Goal: Obtain resource: Obtain resource

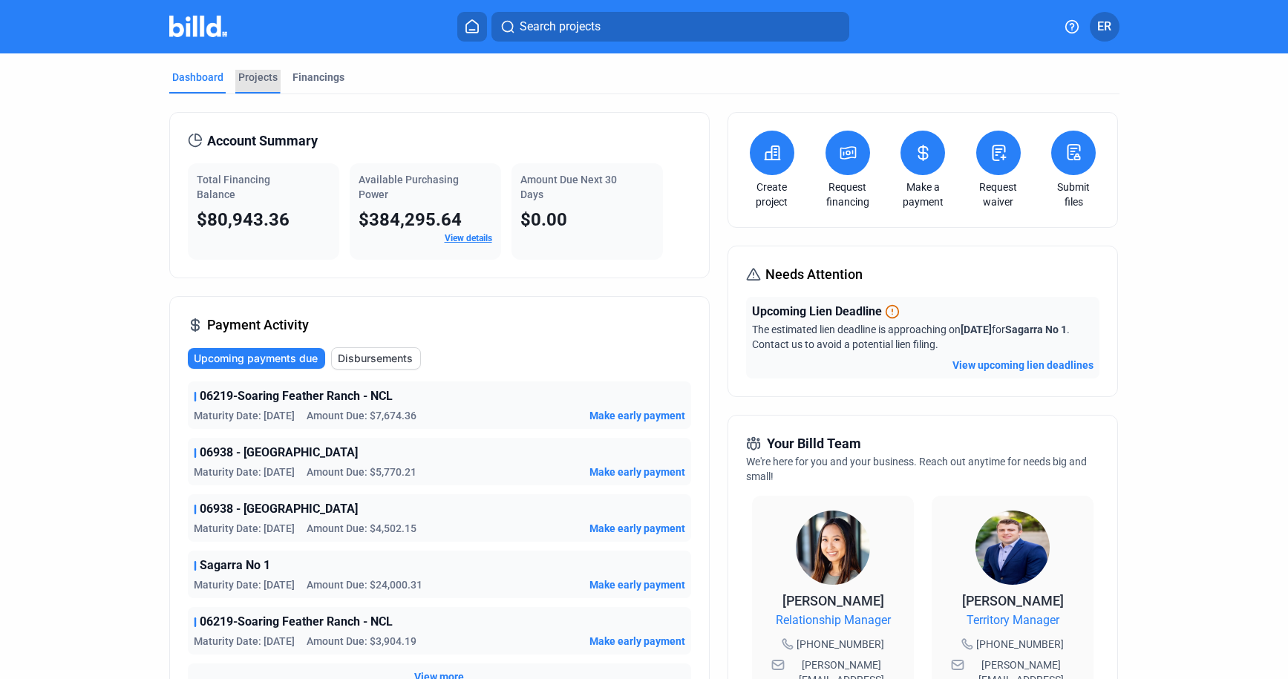
click at [252, 76] on div "Projects" at bounding box center [257, 77] width 39 height 15
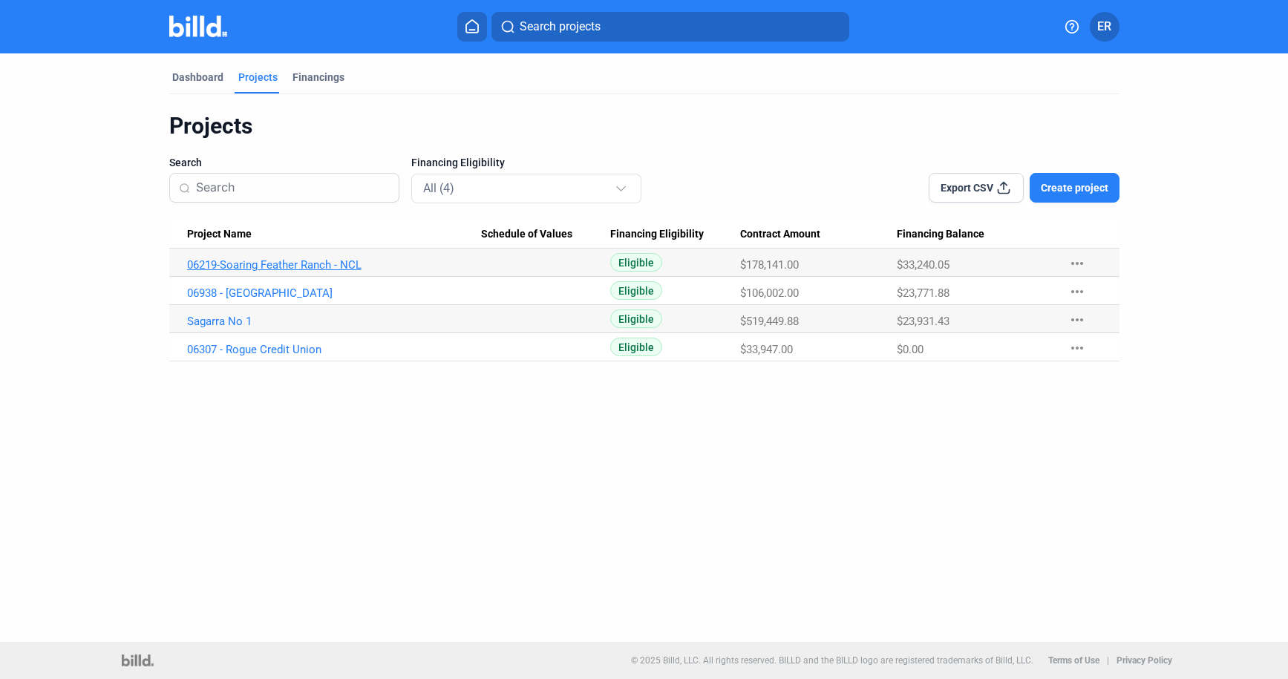
click at [313, 264] on link "06219-Soaring Feather Ranch - NCL" at bounding box center [334, 264] width 294 height 13
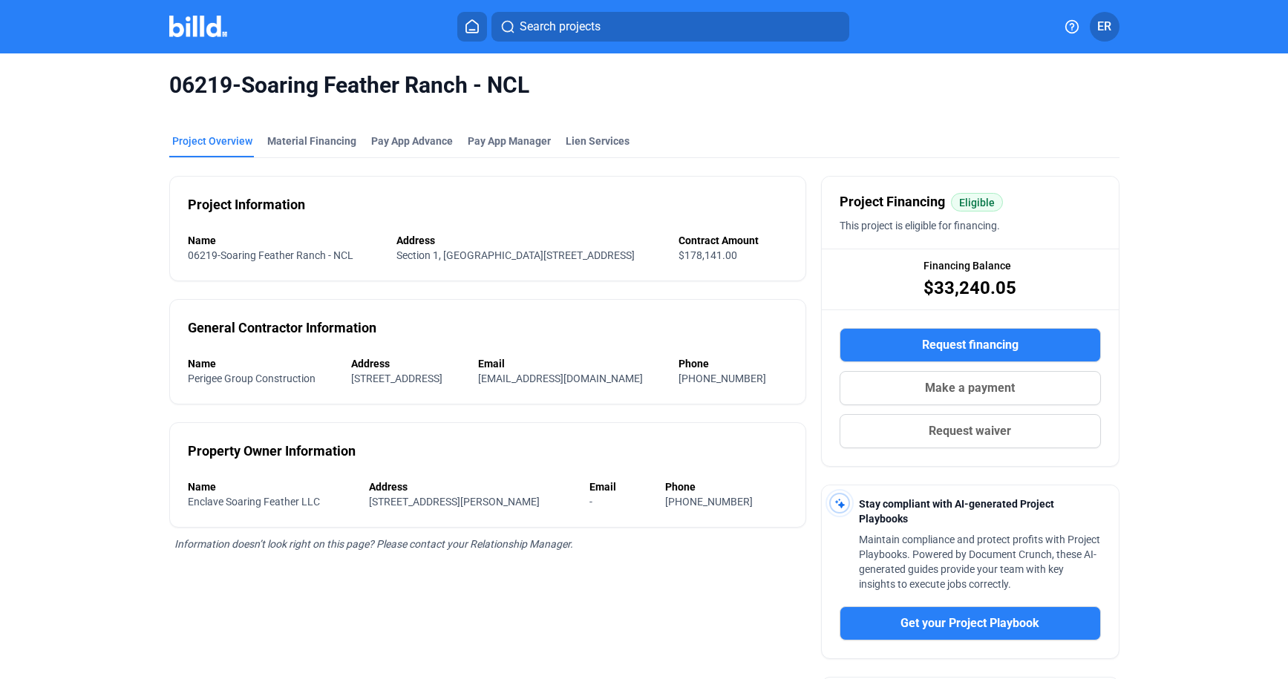
click at [272, 131] on mat-tab-group "Project Overview Material Financing Pay App Advance Pay App Manager Lien Servic…" at bounding box center [644, 499] width 950 height 764
click at [287, 137] on div "Material Financing" at bounding box center [311, 141] width 89 height 15
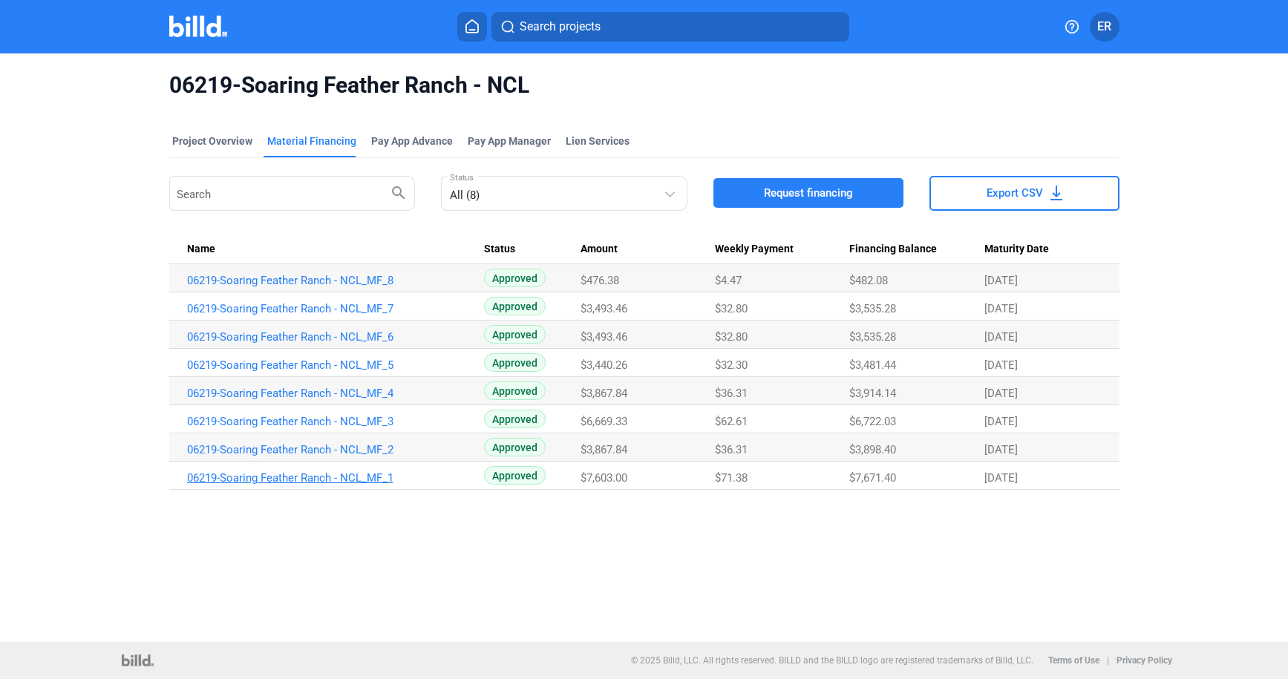
click at [309, 478] on link "06219-Soaring Feather Ranch - NCL_MF_1" at bounding box center [334, 477] width 294 height 13
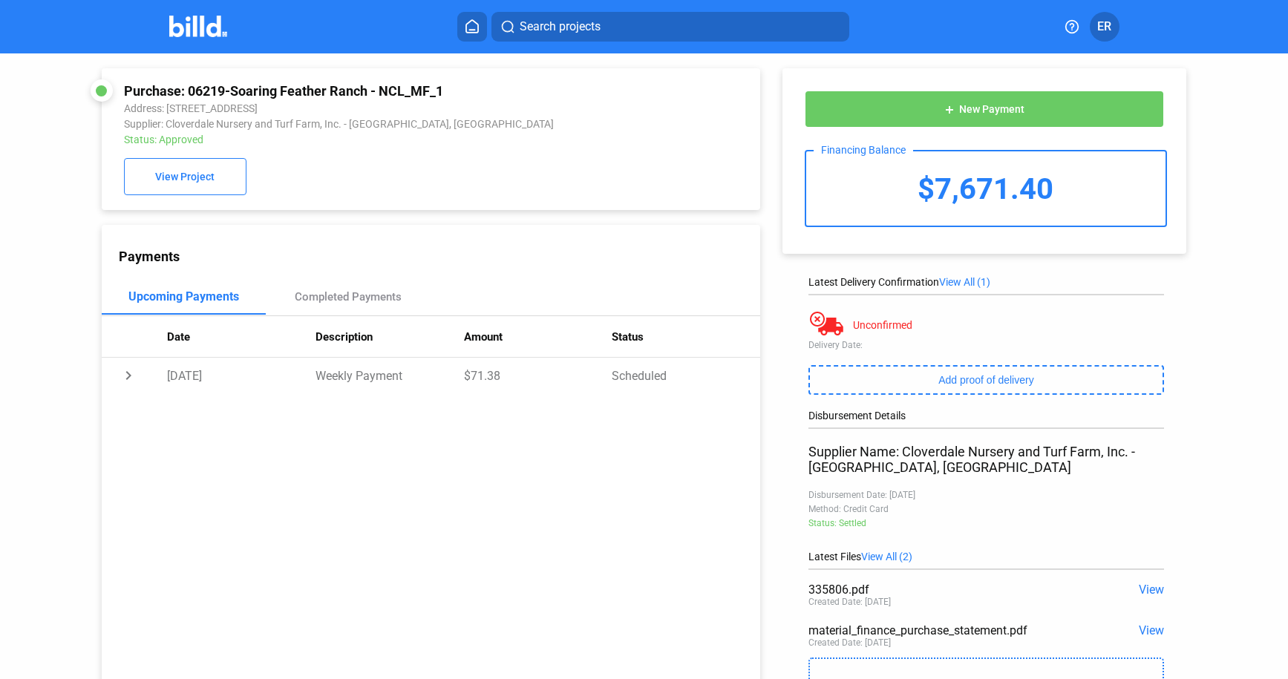
scroll to position [10, 0]
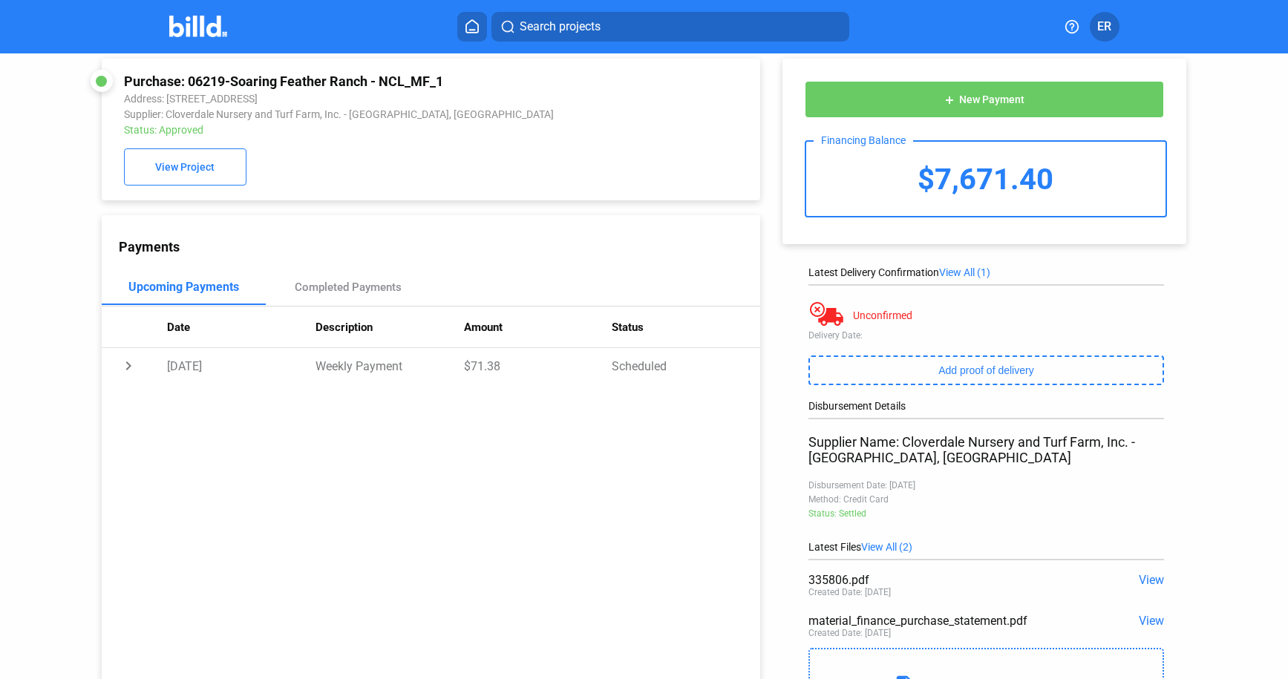
click at [1151, 623] on span "View" at bounding box center [1151, 621] width 25 height 14
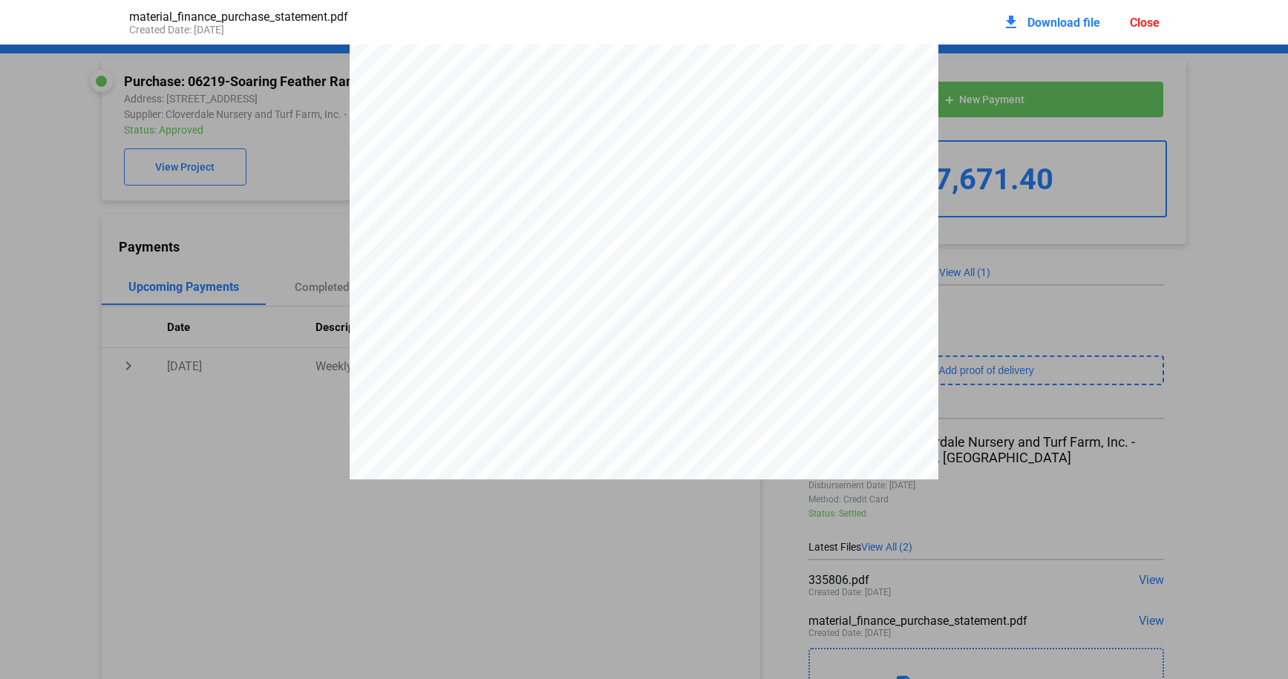
scroll to position [1018, 0]
click at [1051, 27] on span "Download file" at bounding box center [1064, 23] width 73 height 14
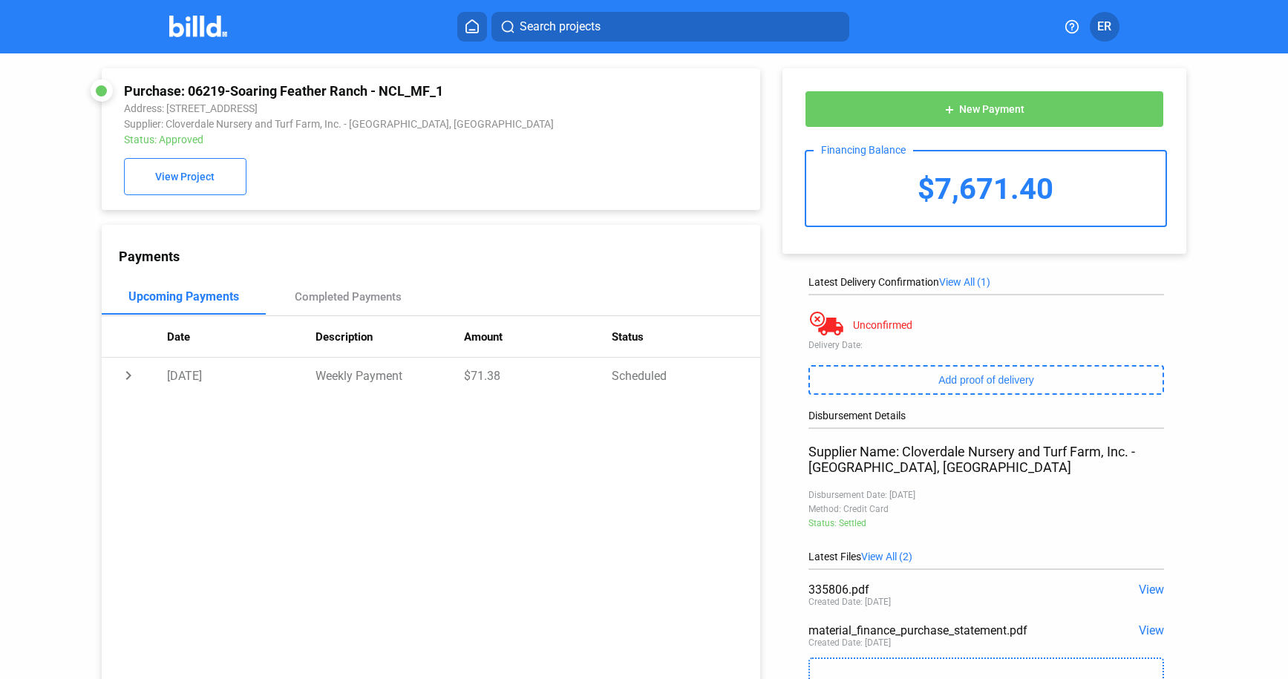
scroll to position [0, 0]
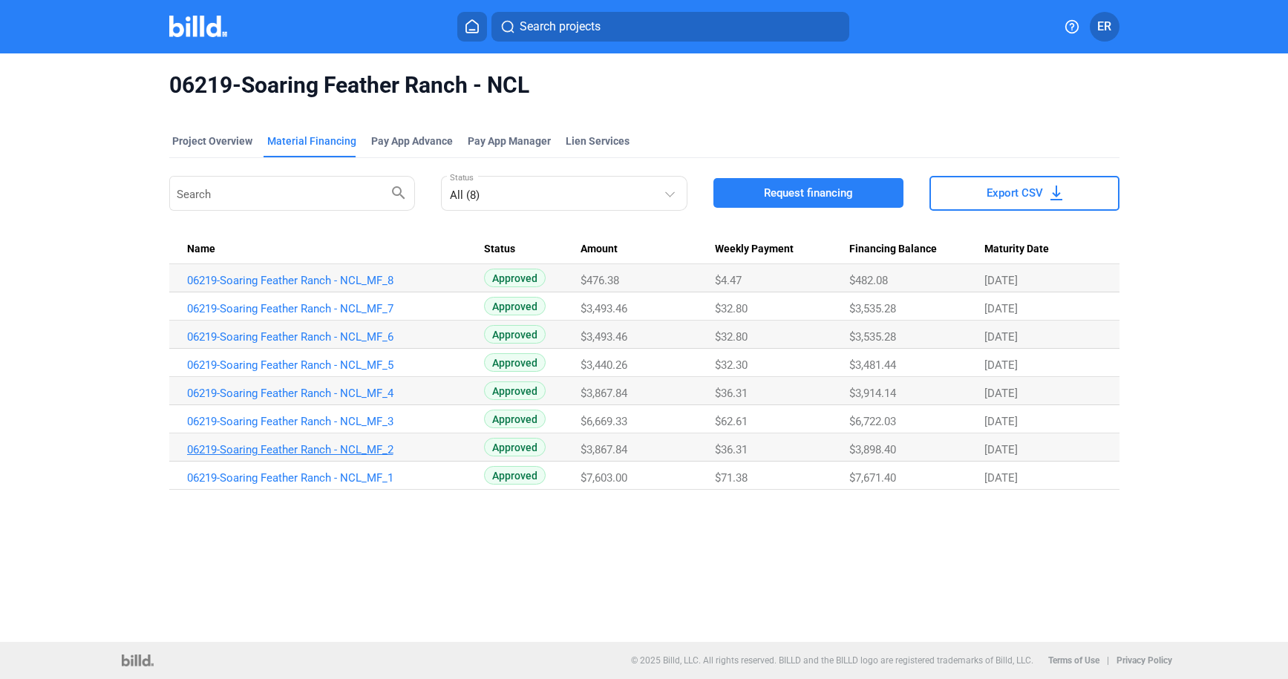
click at [281, 447] on link "06219-Soaring Feather Ranch - NCL_MF_2" at bounding box center [334, 449] width 294 height 13
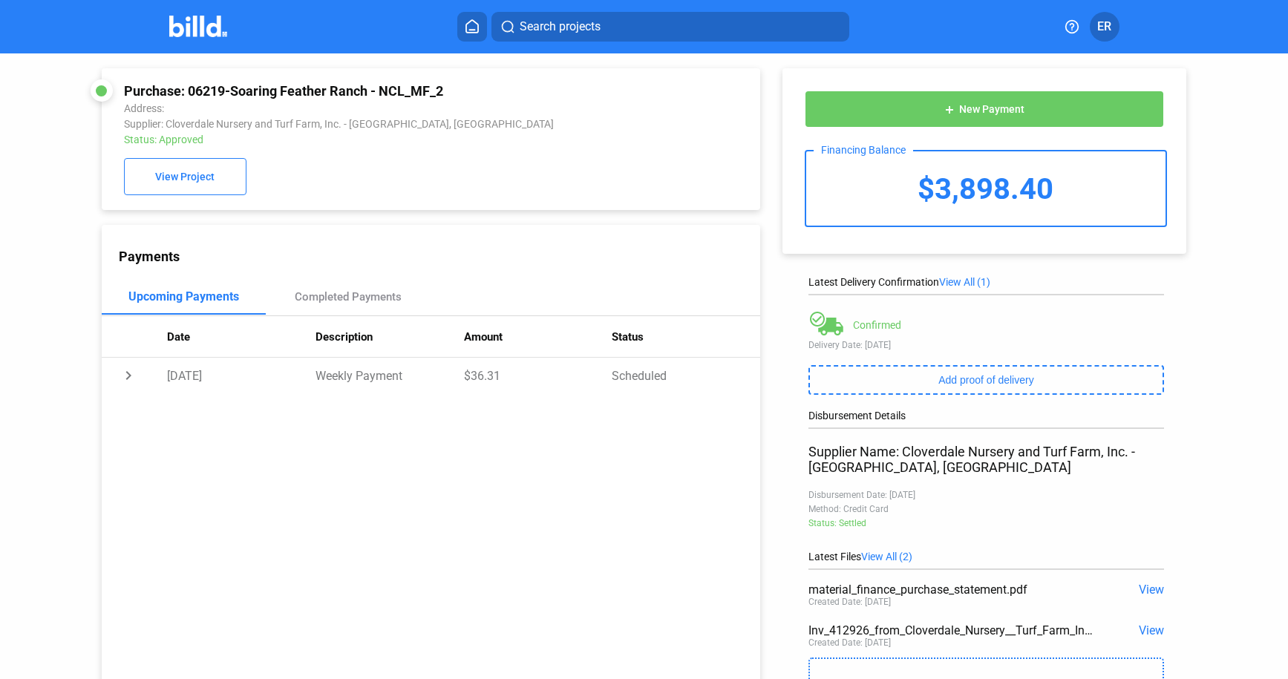
click at [1143, 633] on span "View" at bounding box center [1151, 631] width 25 height 14
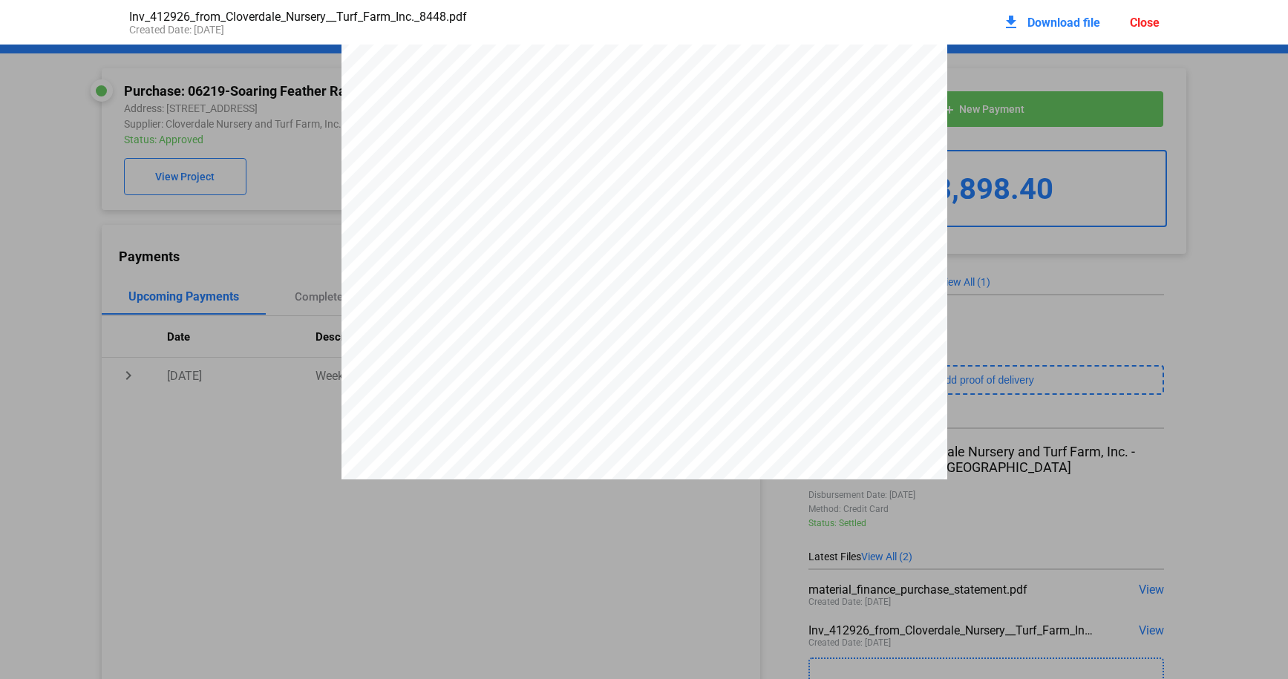
scroll to position [363, 0]
click at [83, 158] on div "Invoice Date [DATE] Invoice No. 412926 [PERSON_NAME] INDUSTRIES LLC [STREET_ADD…" at bounding box center [644, 88] width 1288 height 784
click at [1143, 25] on div "Close" at bounding box center [1145, 23] width 30 height 14
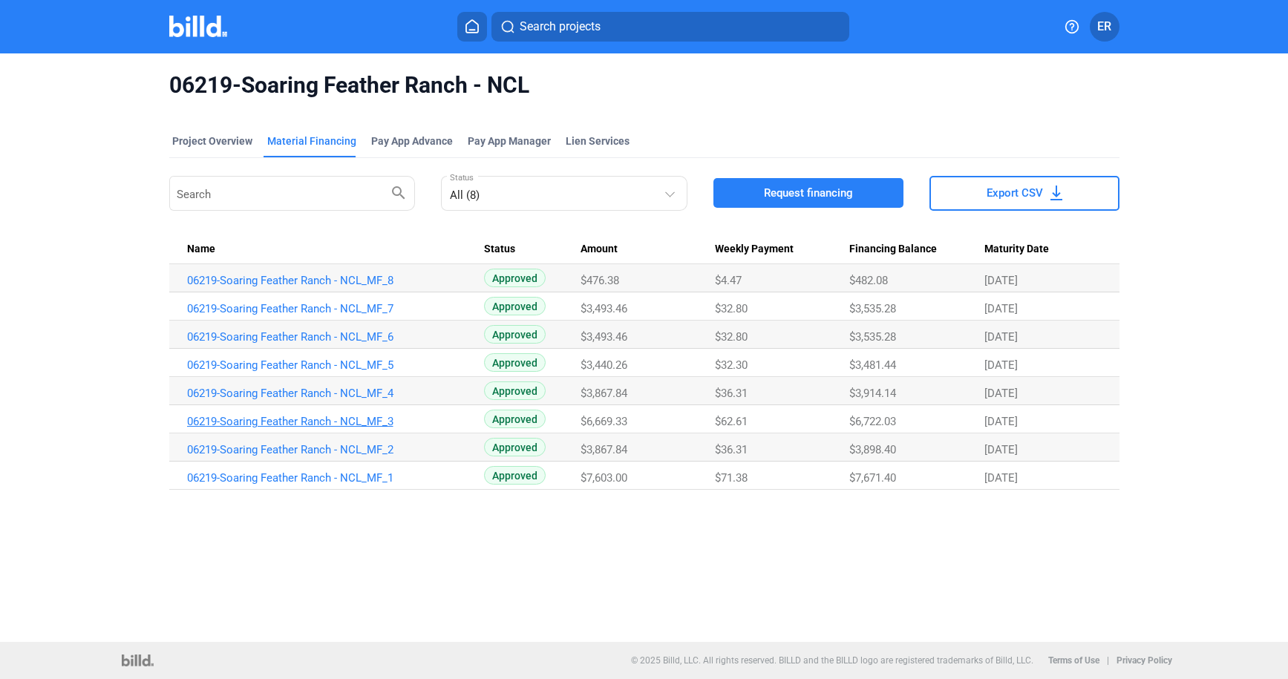
click at [313, 421] on link "06219-Soaring Feather Ranch - NCL_MF_3" at bounding box center [334, 421] width 294 height 13
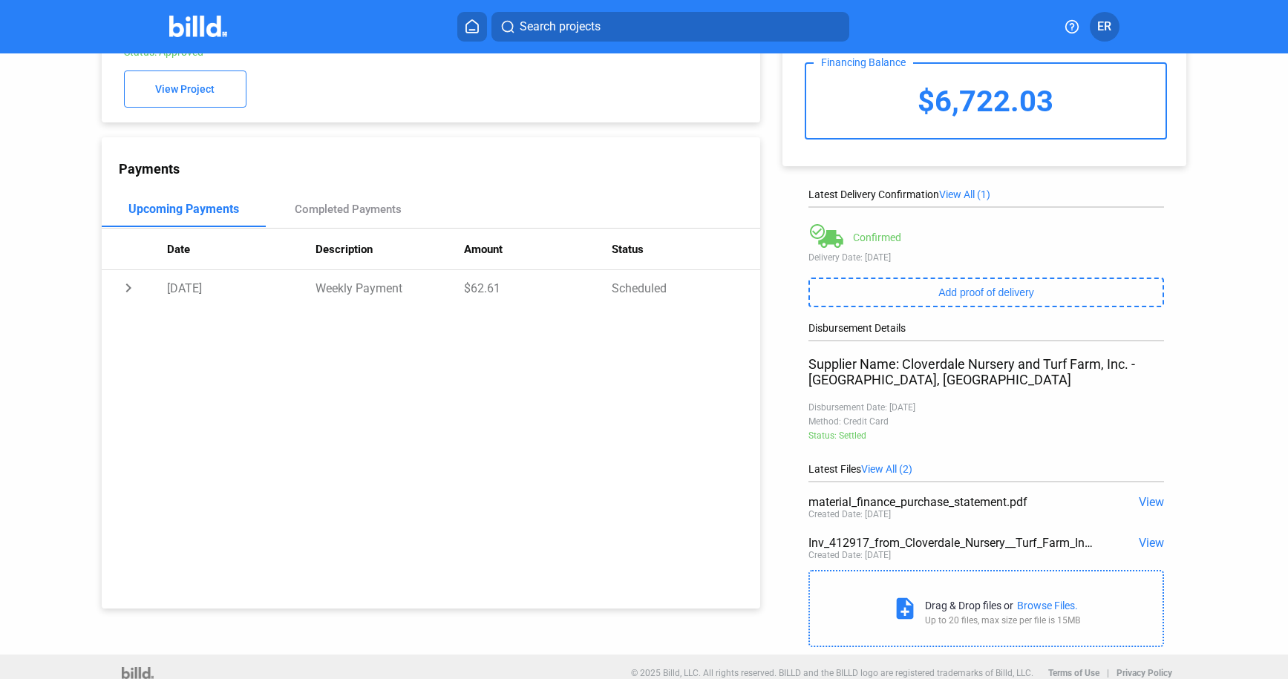
scroll to position [91, 0]
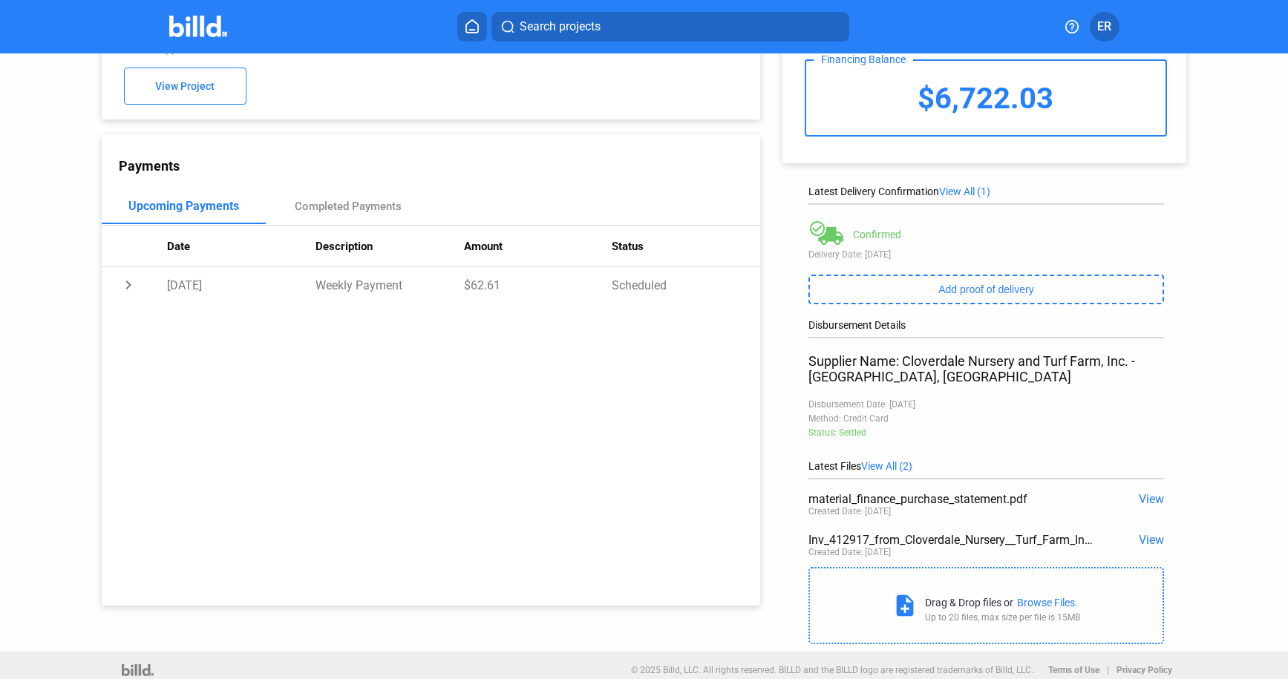
click at [1152, 500] on span "View" at bounding box center [1151, 499] width 25 height 14
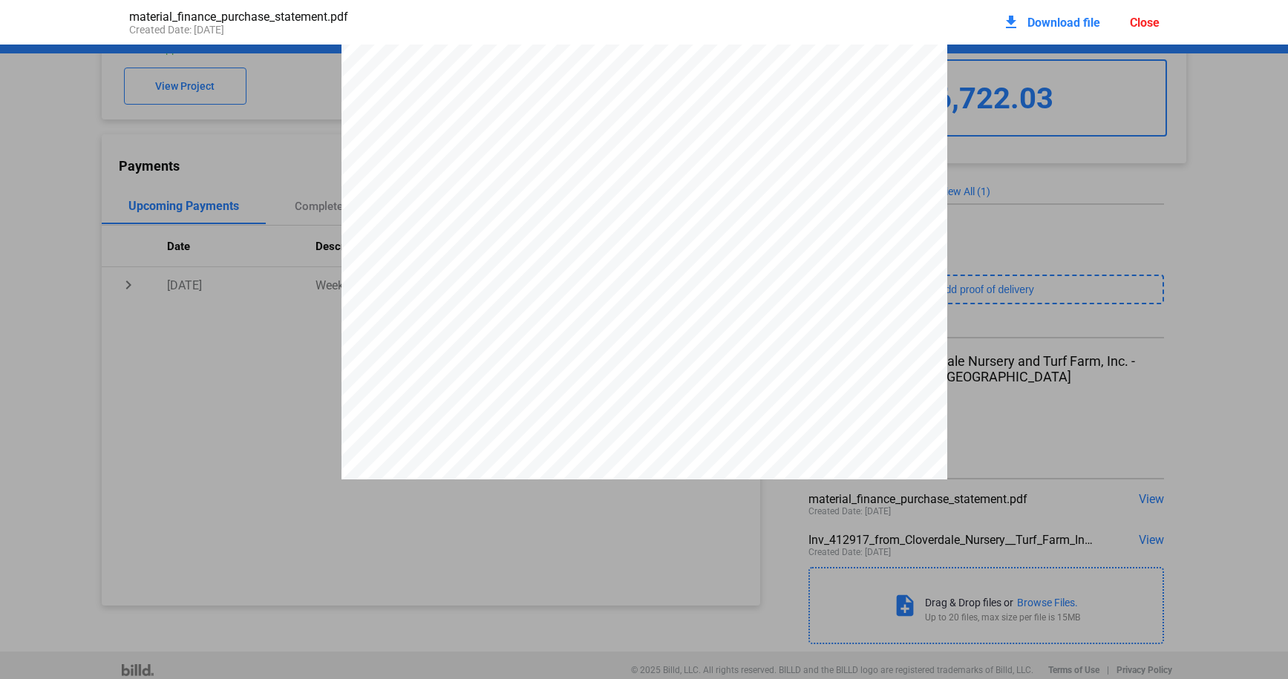
scroll to position [2554, 0]
click at [1154, 25] on div "Close" at bounding box center [1145, 23] width 30 height 14
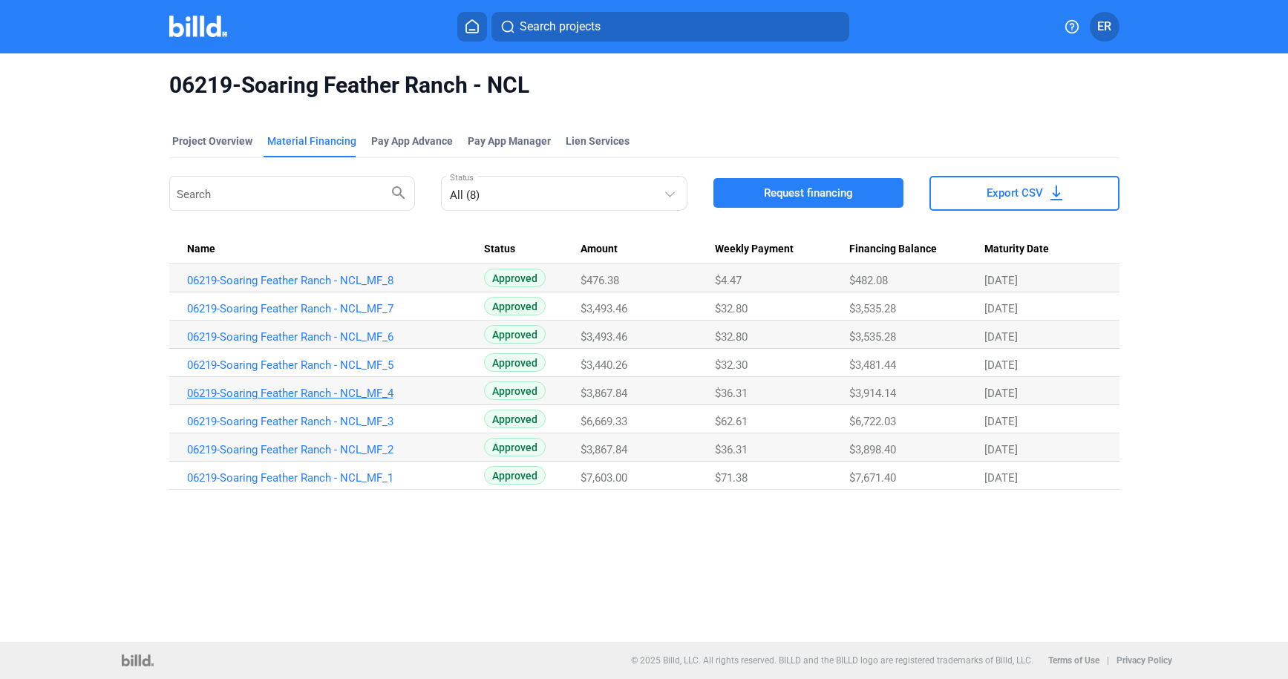
click at [341, 396] on link "06219-Soaring Feather Ranch - NCL_MF_4" at bounding box center [334, 393] width 294 height 13
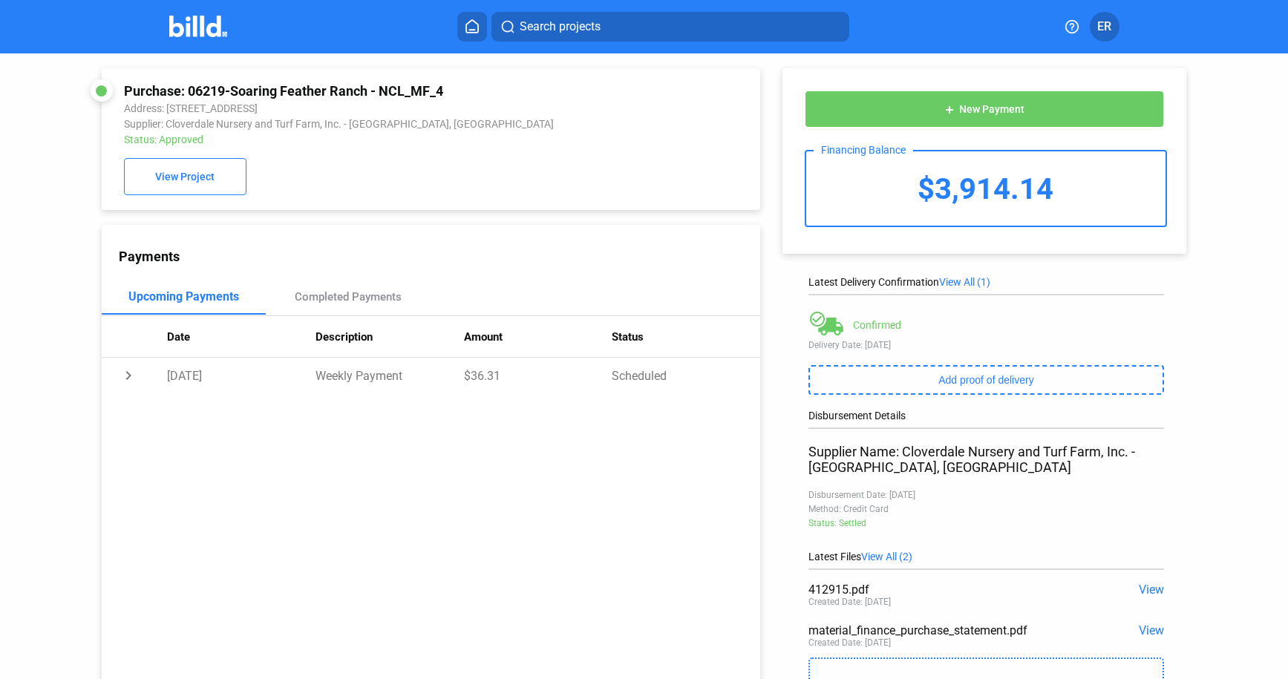
click at [1152, 627] on span "View" at bounding box center [1151, 631] width 25 height 14
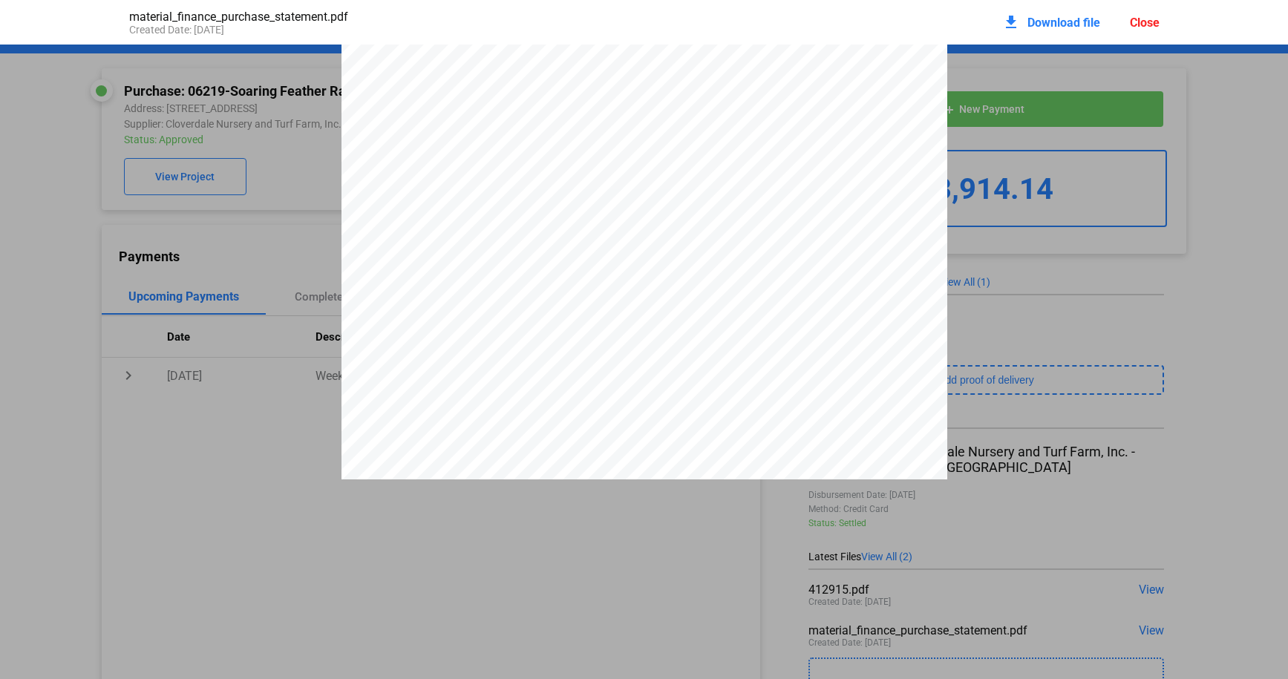
scroll to position [2510, 0]
click at [1148, 22] on div "Close" at bounding box center [1145, 23] width 30 height 14
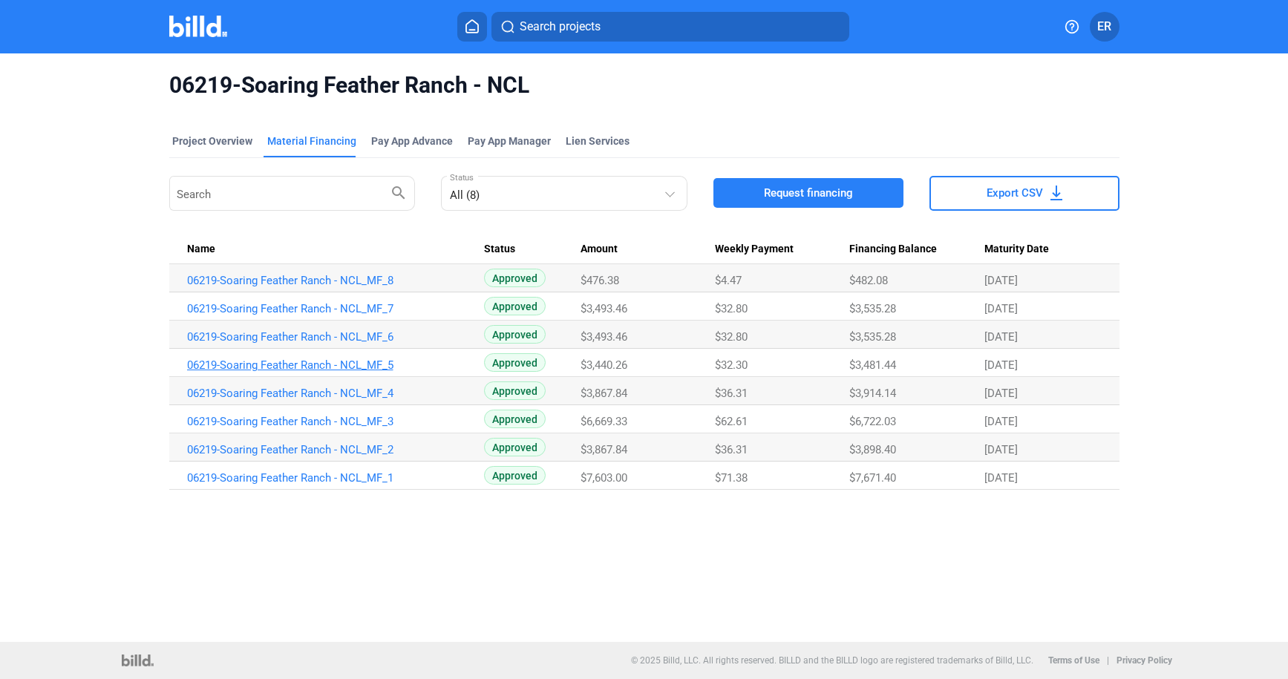
click at [316, 365] on link "06219-Soaring Feather Ranch - NCL_MF_5" at bounding box center [334, 365] width 294 height 13
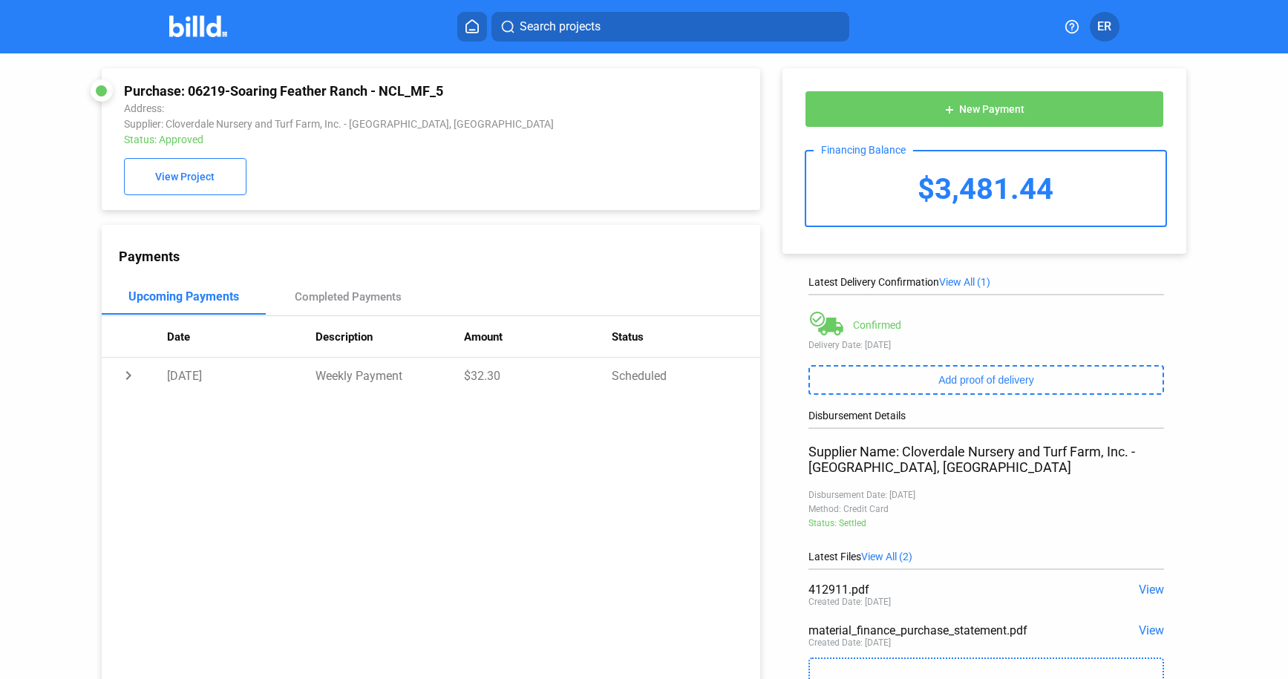
click at [1141, 628] on span "View" at bounding box center [1151, 631] width 25 height 14
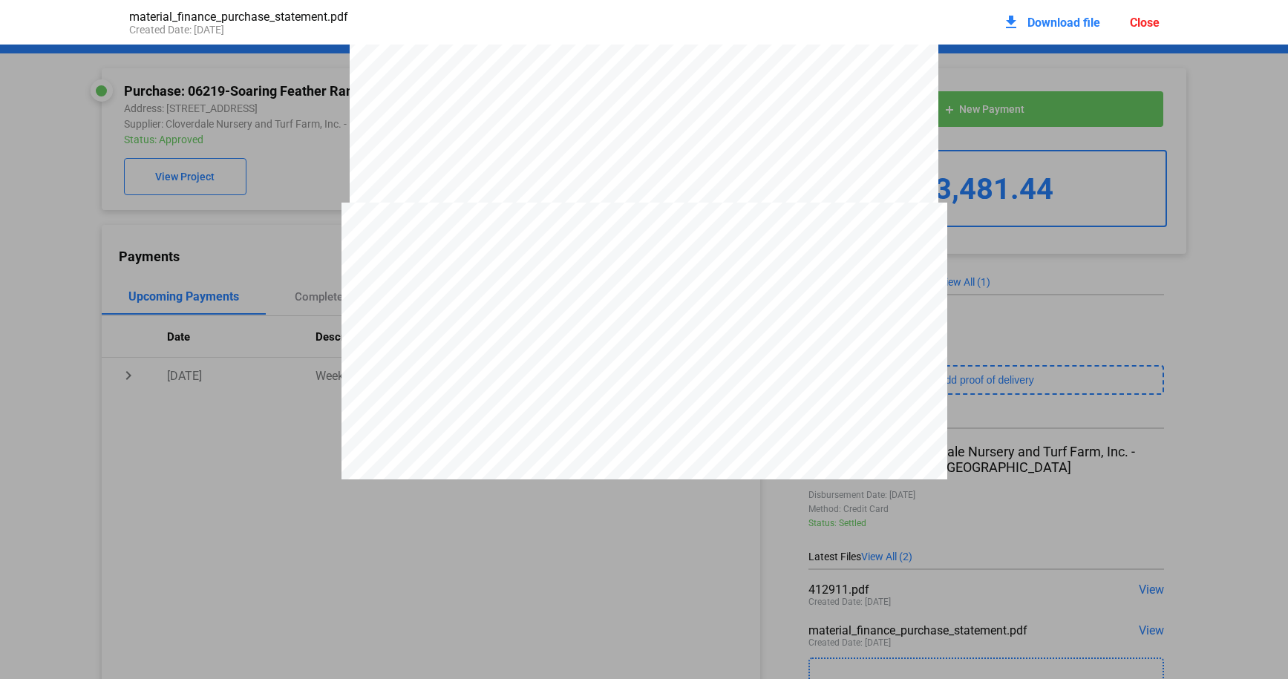
scroll to position [2338, 0]
click at [1049, 22] on span "Download file" at bounding box center [1064, 23] width 73 height 14
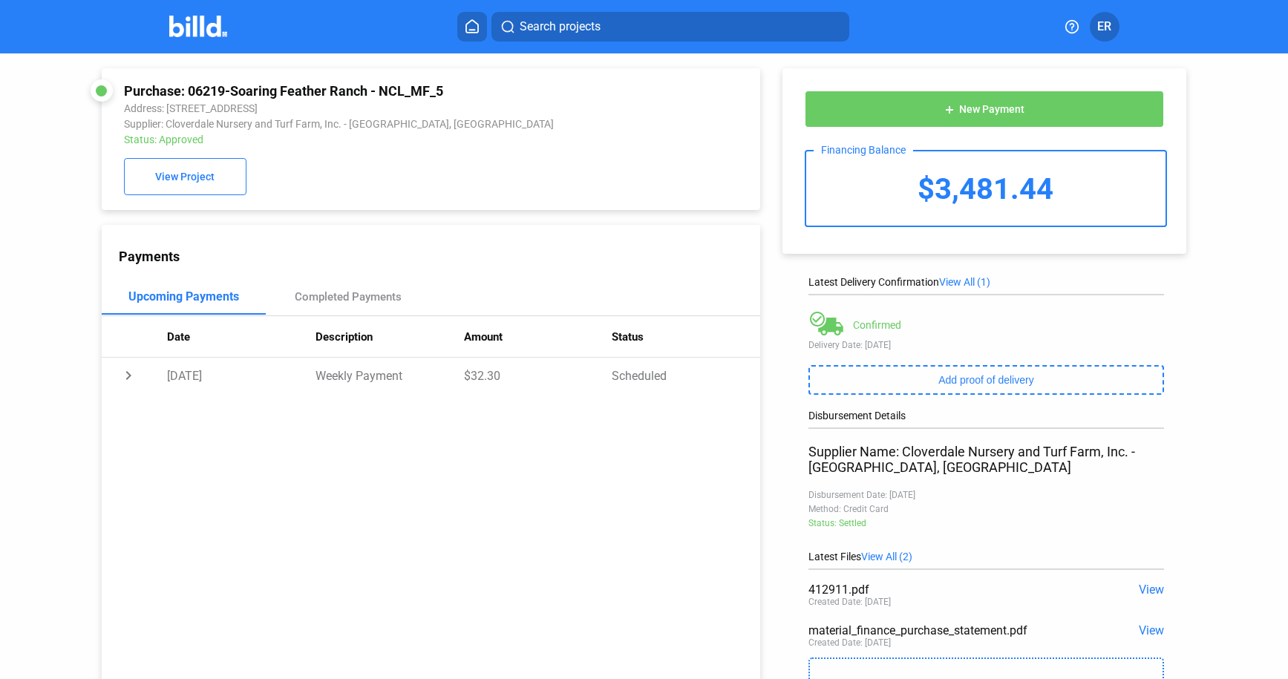
click at [1144, 627] on span "View" at bounding box center [1151, 631] width 25 height 14
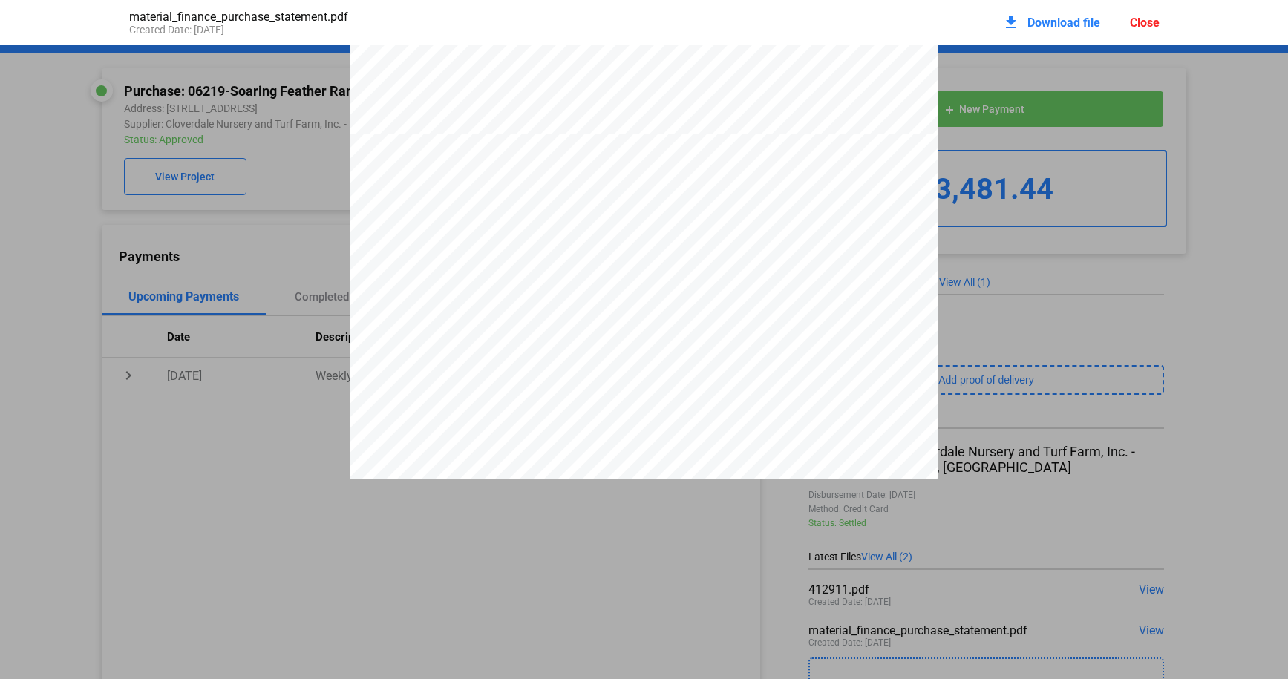
scroll to position [1473, 0]
click at [1146, 24] on div "Close" at bounding box center [1145, 23] width 30 height 14
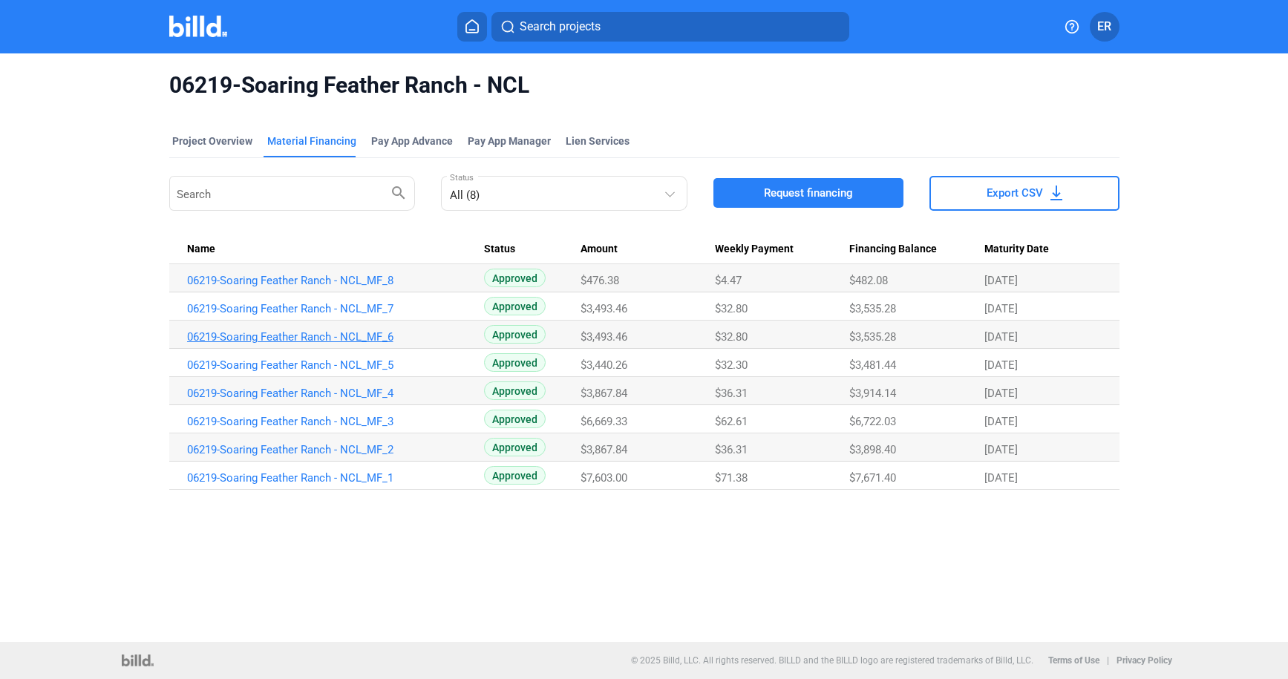
click at [356, 341] on link "06219-Soaring Feather Ranch - NCL_MF_6" at bounding box center [334, 336] width 294 height 13
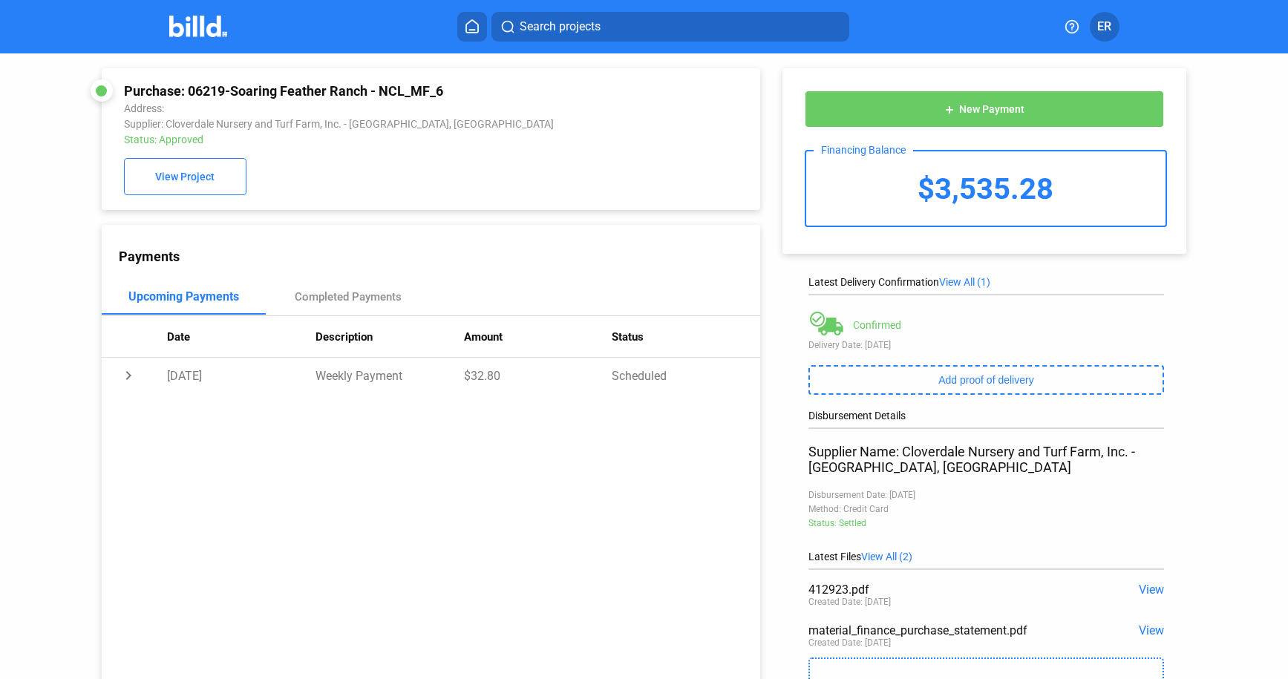
click at [1143, 633] on span "View" at bounding box center [1151, 631] width 25 height 14
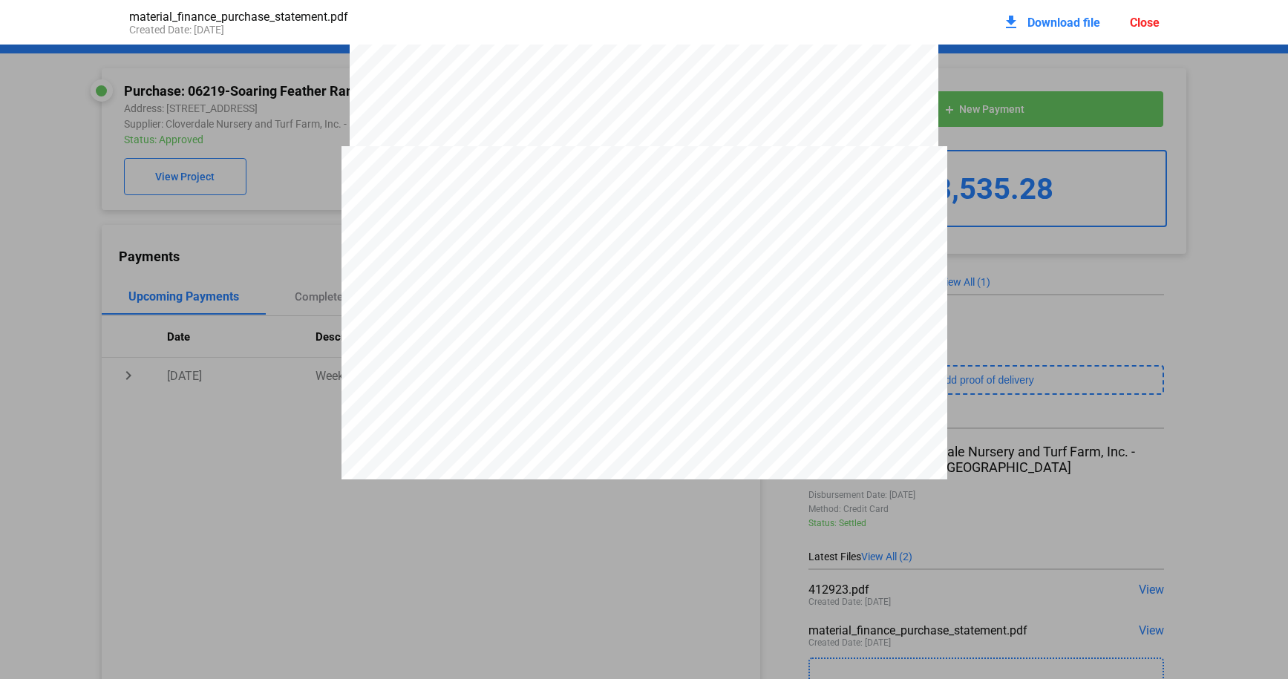
scroll to position [2387, 0]
click at [1144, 21] on div "Close" at bounding box center [1145, 23] width 30 height 14
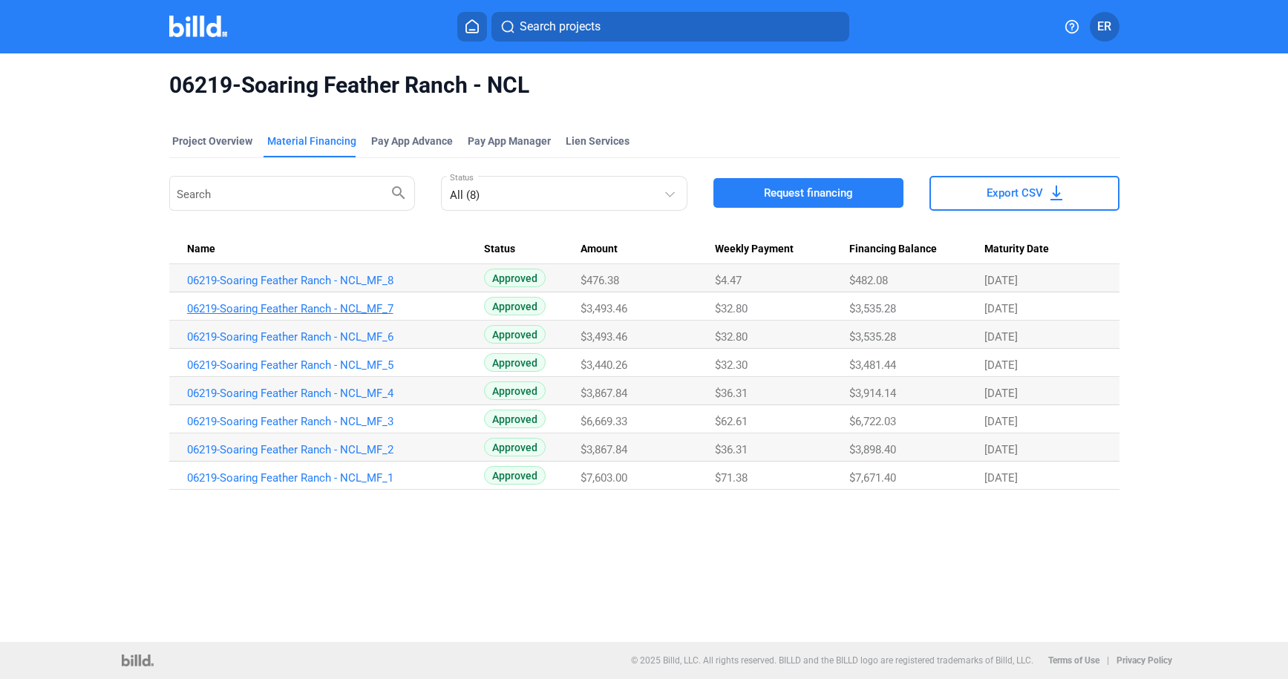
click at [298, 310] on link "06219-Soaring Feather Ranch - NCL_MF_7" at bounding box center [334, 308] width 294 height 13
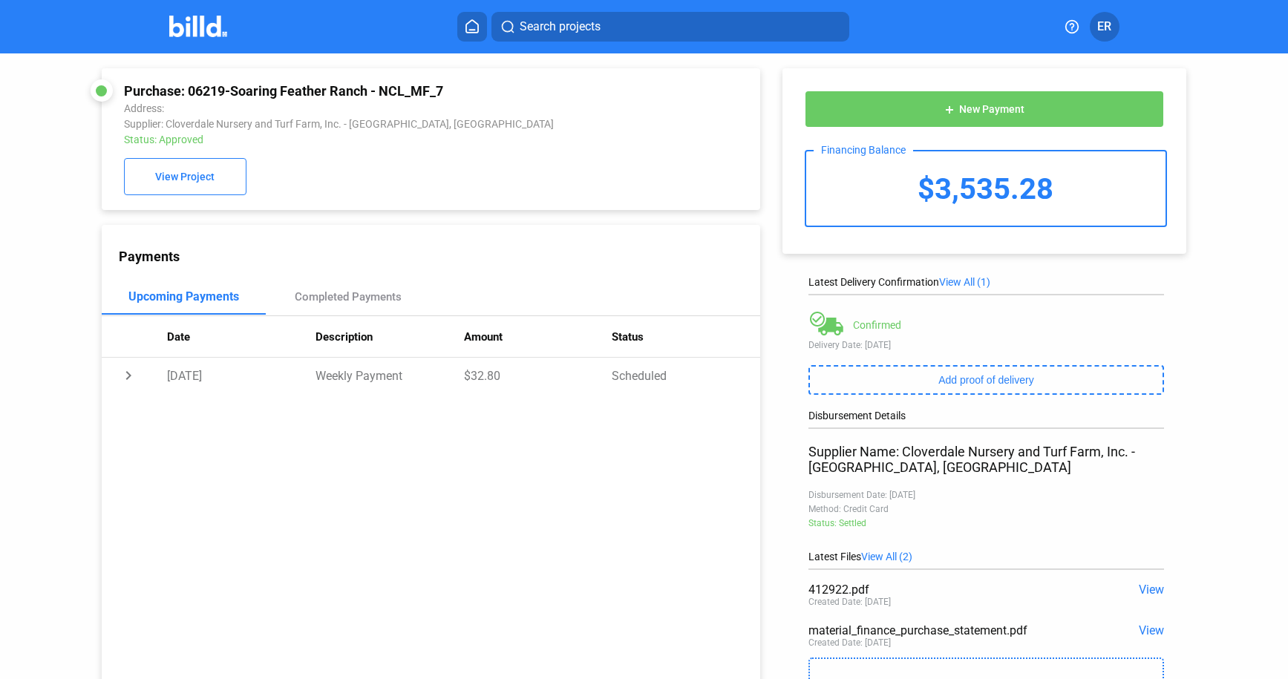
click at [1147, 631] on span "View" at bounding box center [1151, 631] width 25 height 14
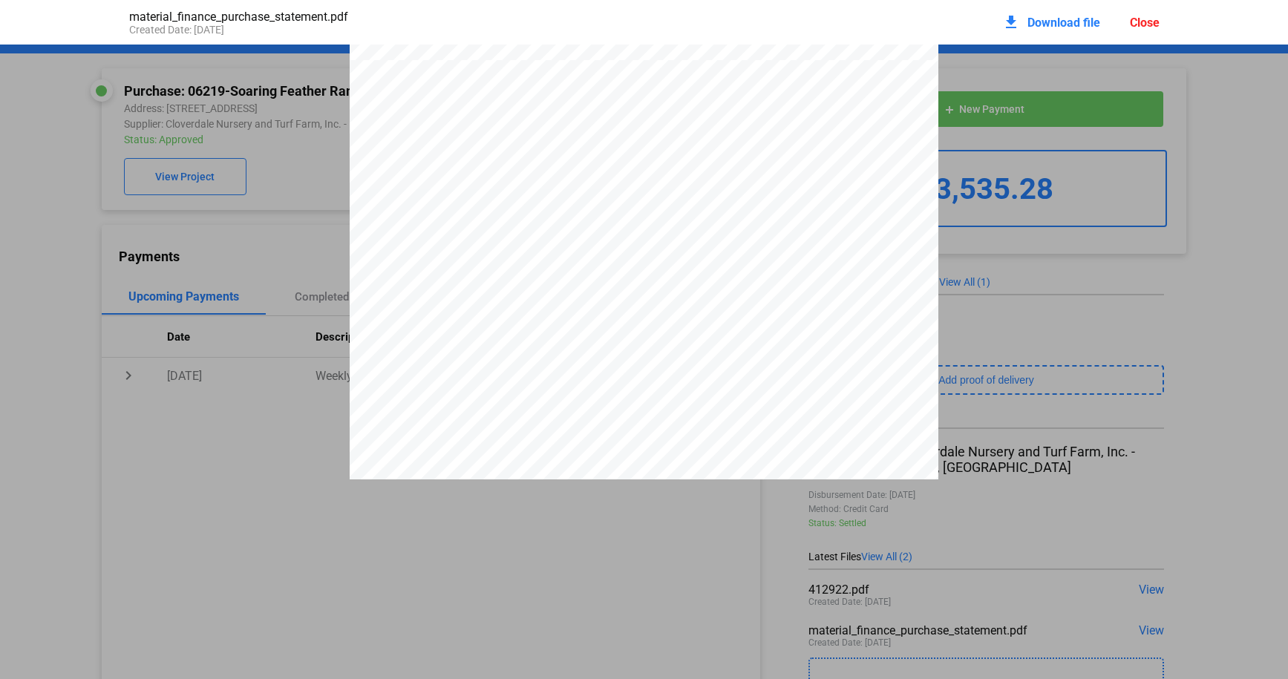
scroll to position [834, 0]
click at [1149, 24] on div "Close" at bounding box center [1145, 23] width 30 height 14
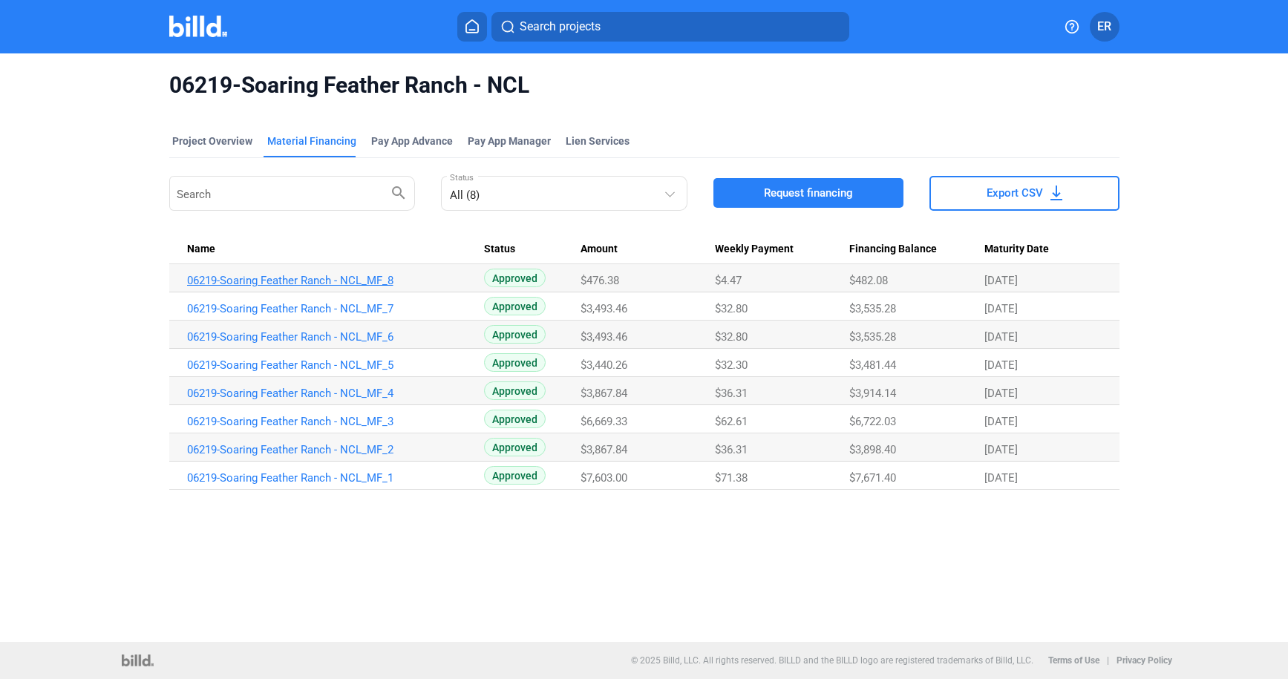
click at [353, 283] on link "06219-Soaring Feather Ranch - NCL_MF_8" at bounding box center [334, 280] width 294 height 13
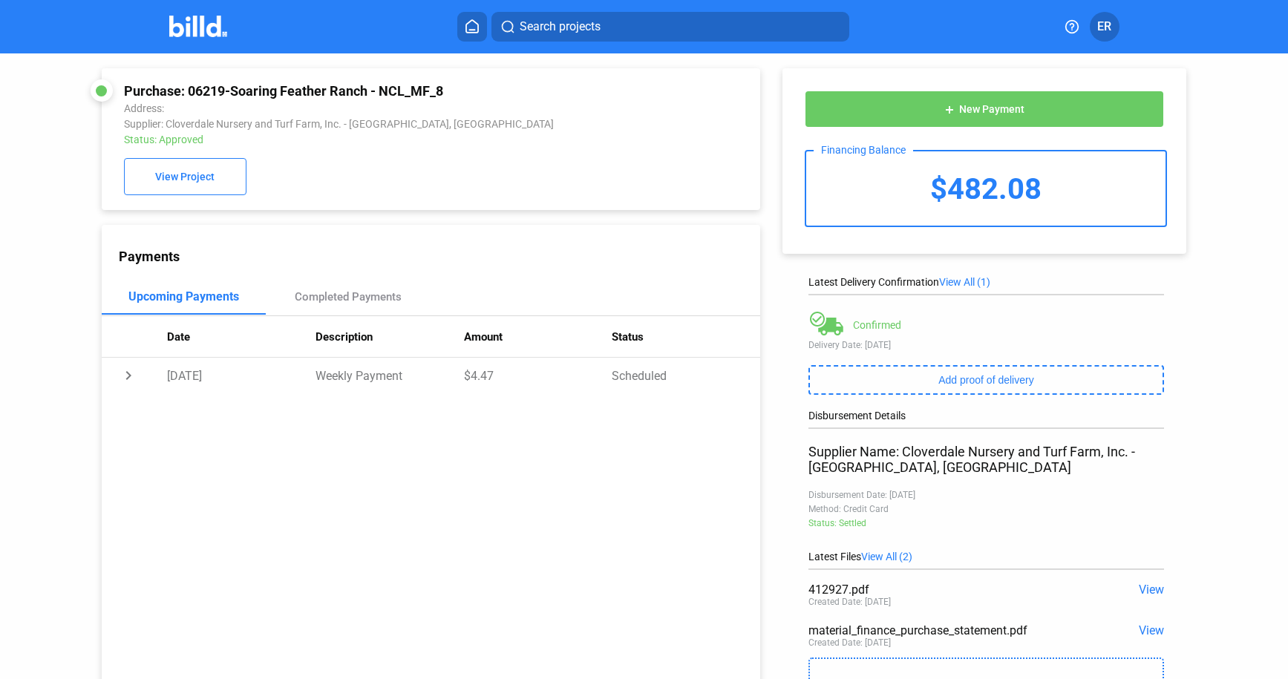
click at [1149, 636] on span "View" at bounding box center [1151, 631] width 25 height 14
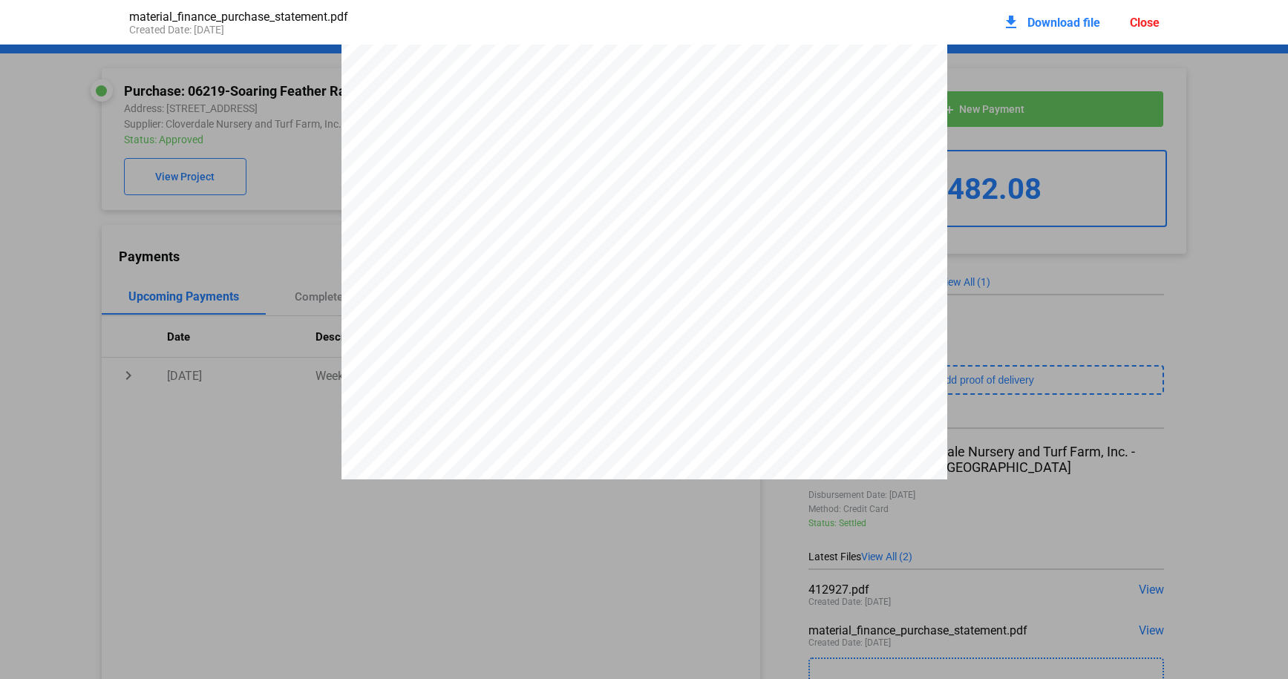
scroll to position [2887, 0]
click at [1048, 22] on span "Download file" at bounding box center [1064, 23] width 73 height 14
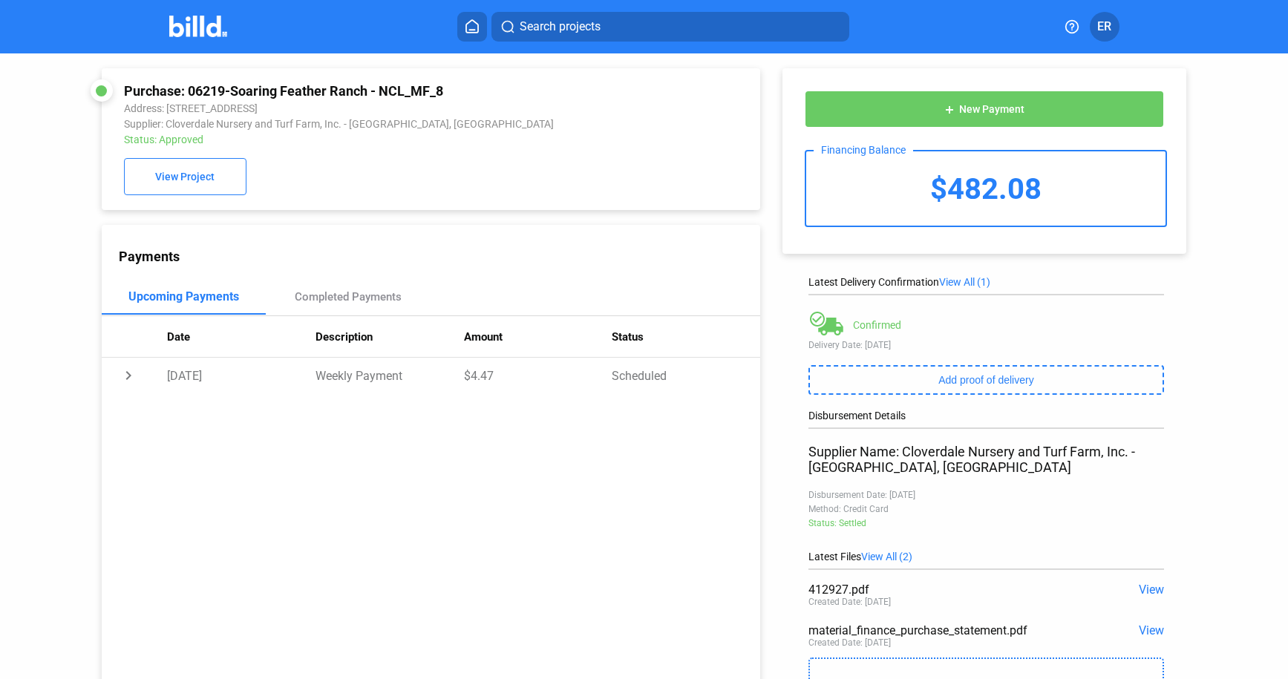
click at [1149, 628] on span "View" at bounding box center [1151, 631] width 25 height 14
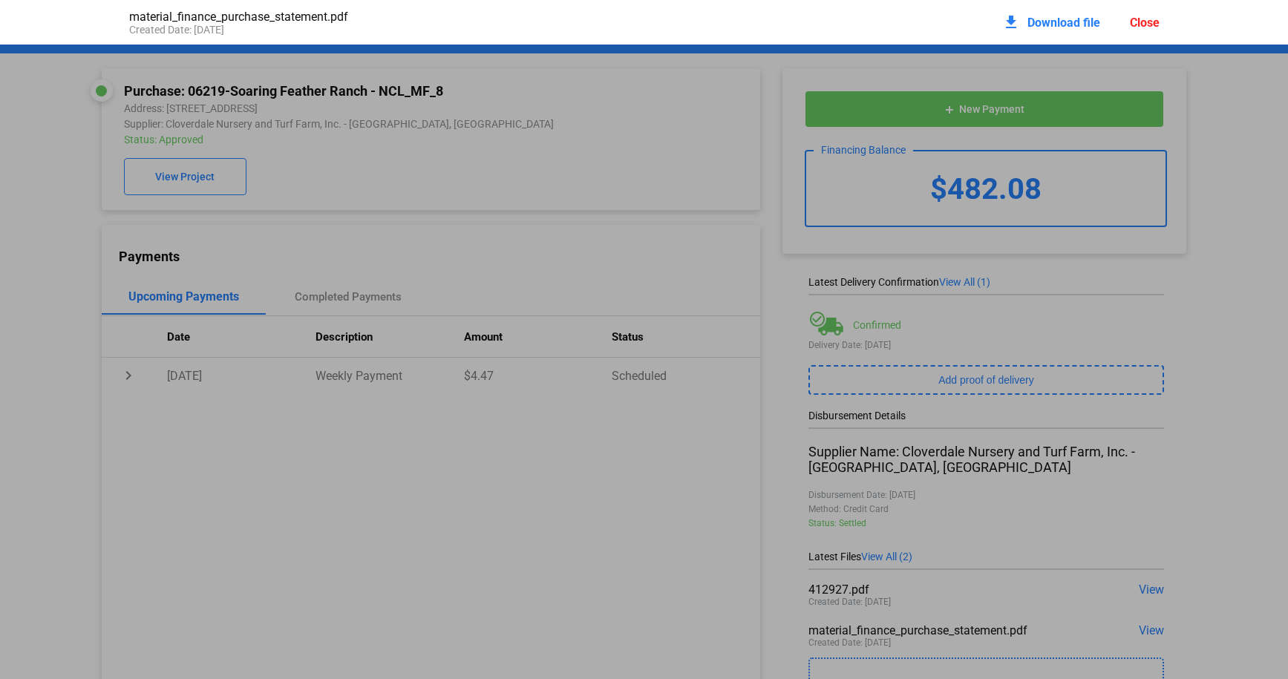
scroll to position [7, 0]
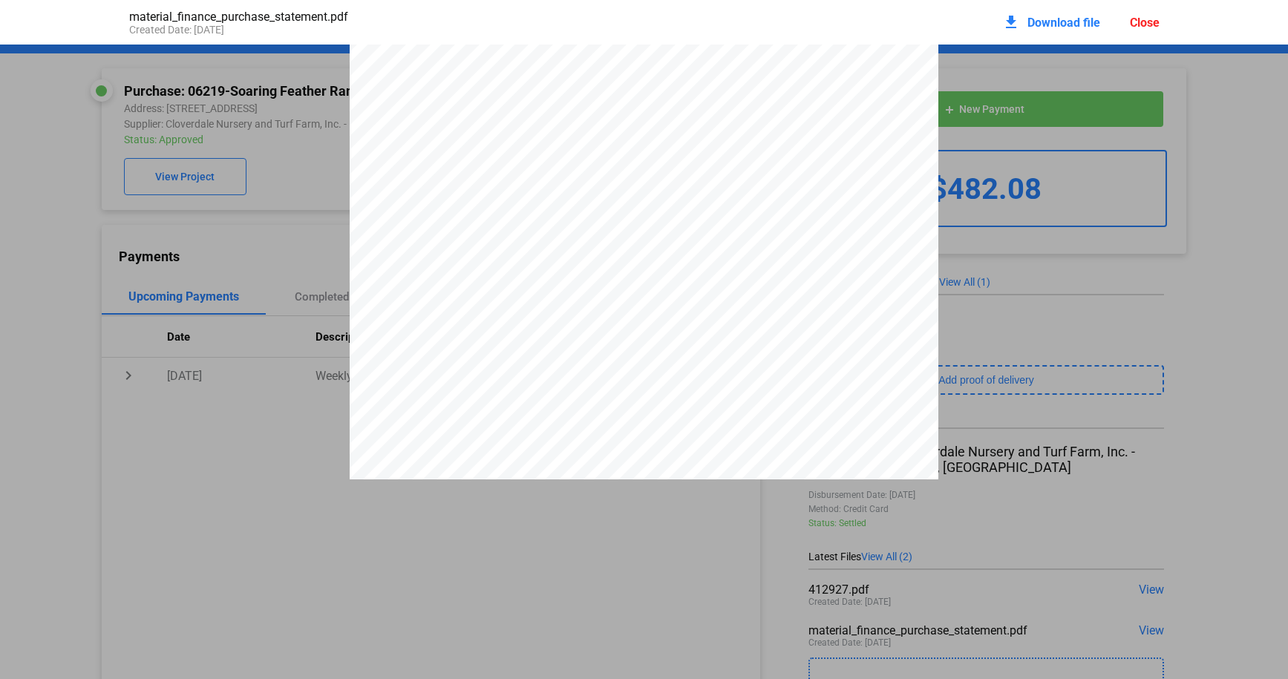
click at [649, 212] on span "Program" at bounding box center [667, 211] width 42 height 11
click at [1039, 23] on span "Download file" at bounding box center [1064, 23] width 73 height 14
